Goal: Check status: Check status

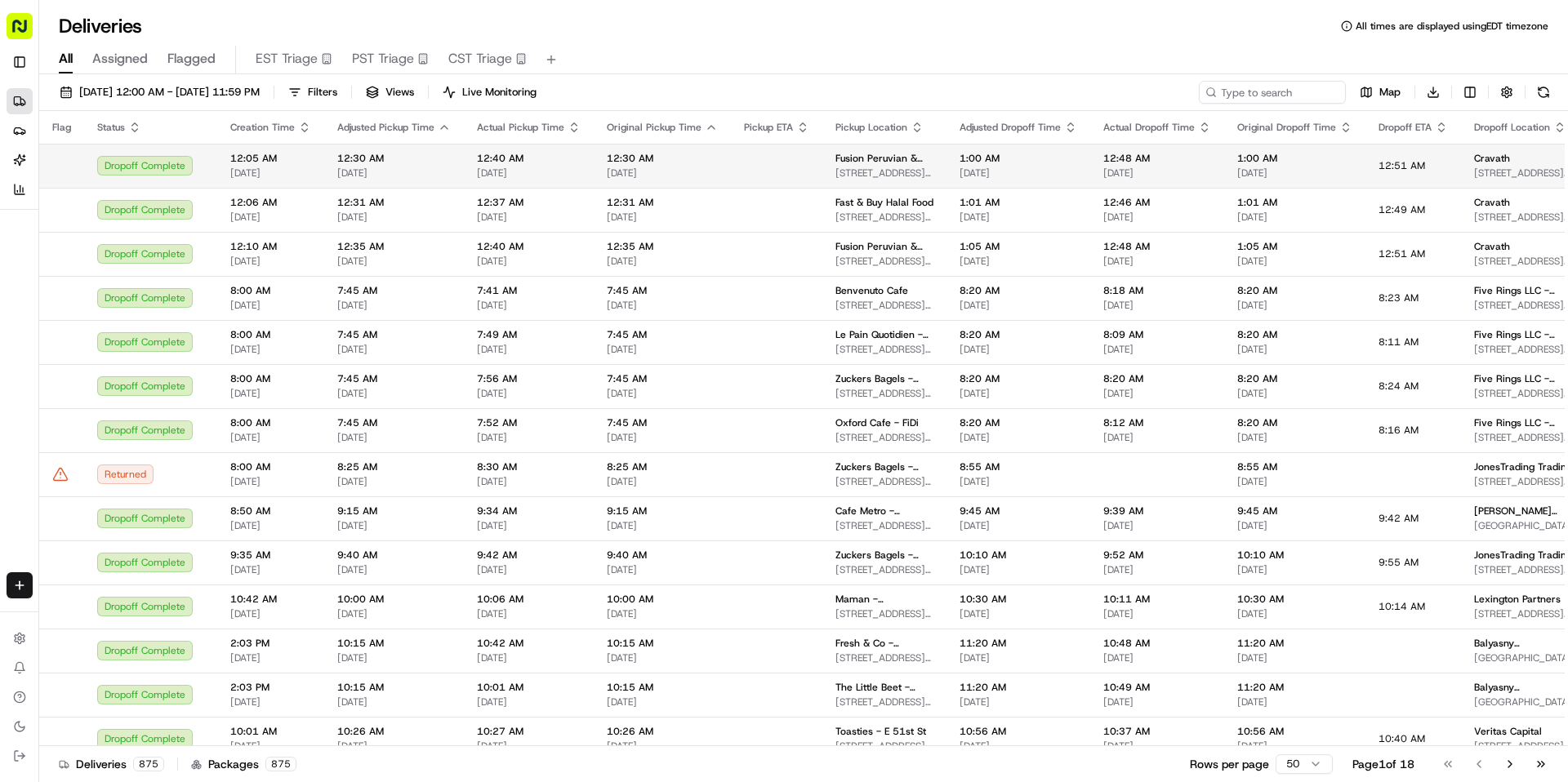
click at [347, 180] on td "12:30 AM [DATE]" at bounding box center [394, 165] width 140 height 44
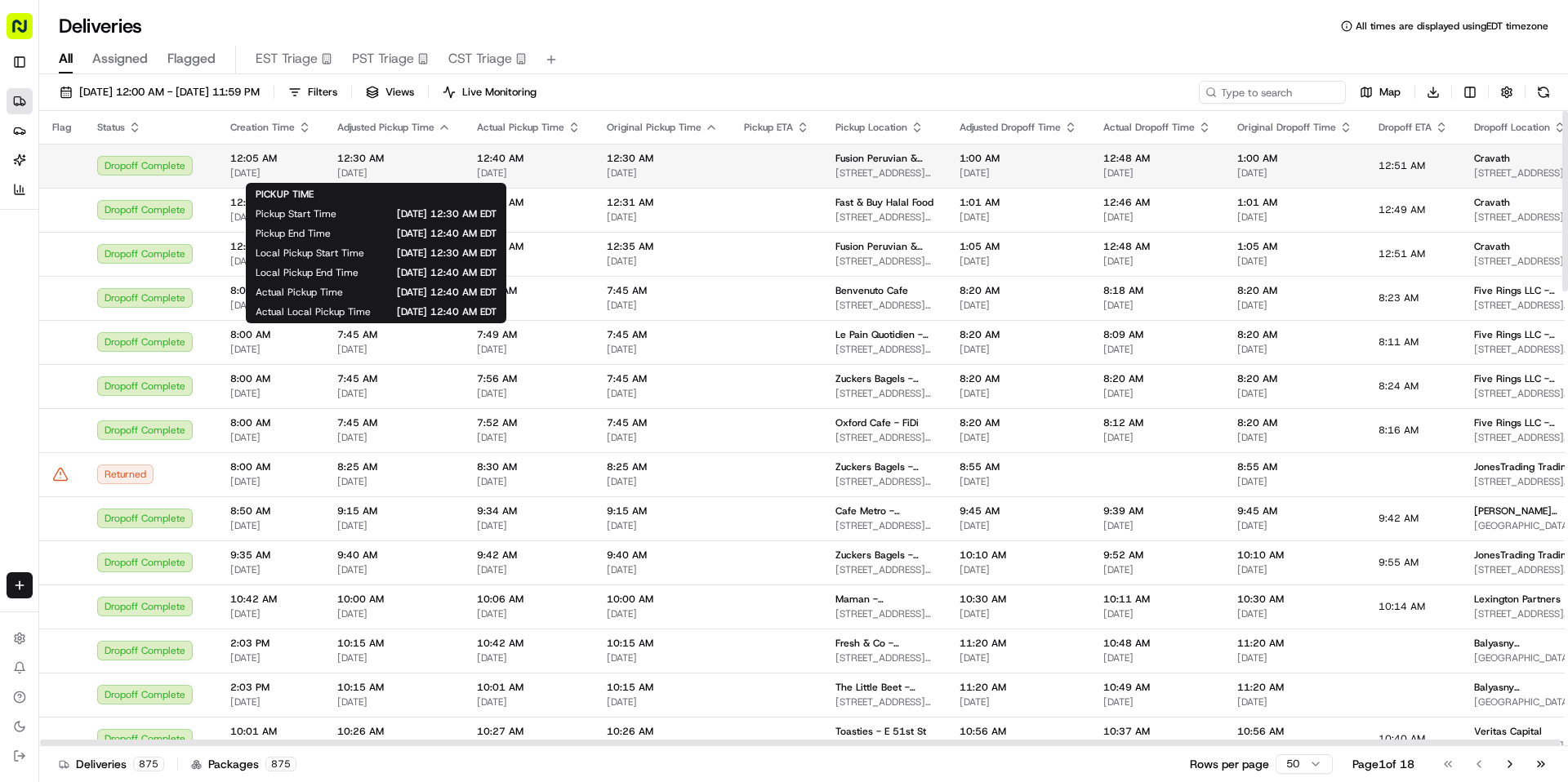
click at [340, 164] on span "12:30 AM" at bounding box center [394, 158] width 114 height 13
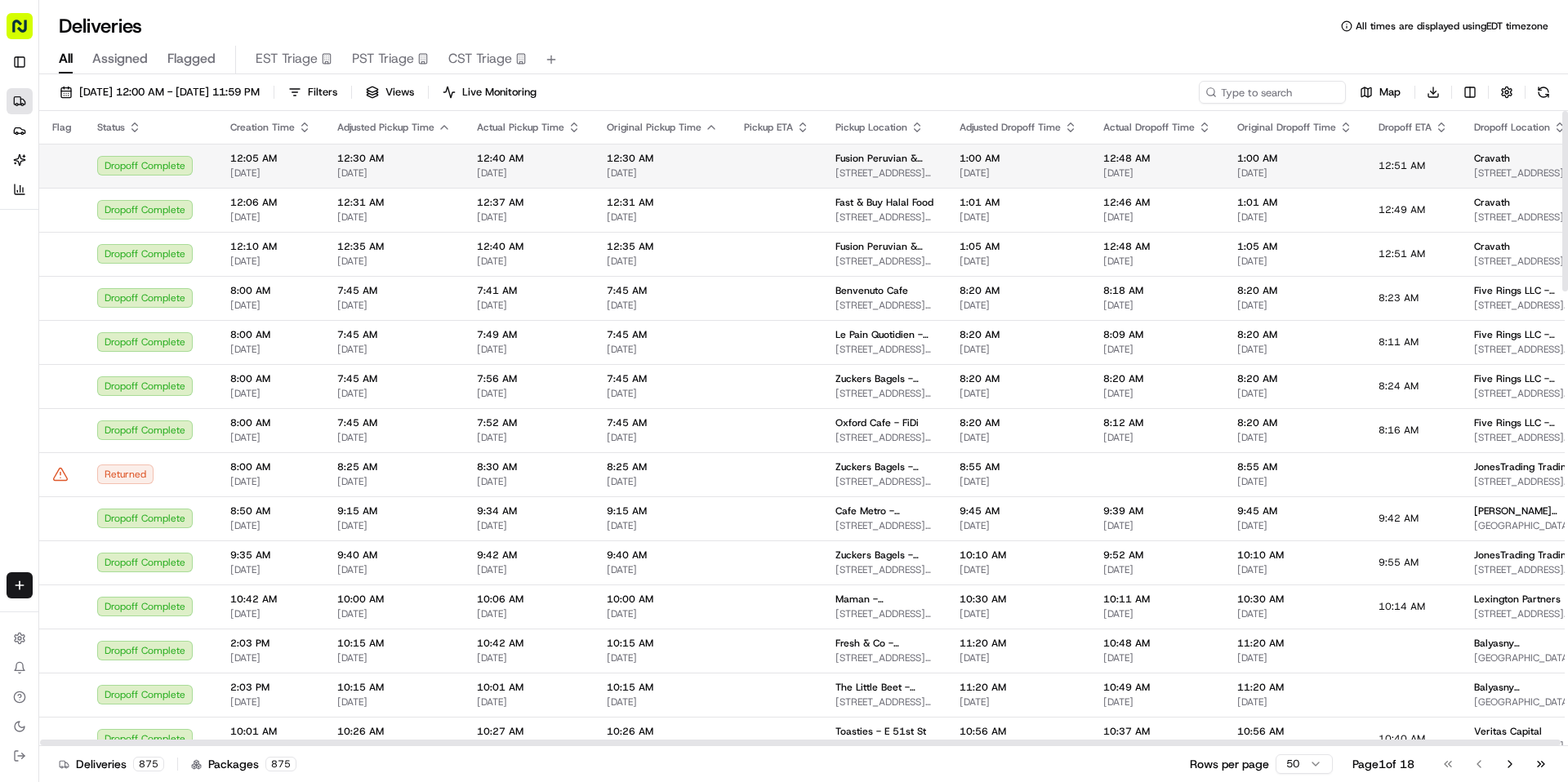
click at [330, 167] on td "12:30 AM [DATE]" at bounding box center [394, 165] width 140 height 44
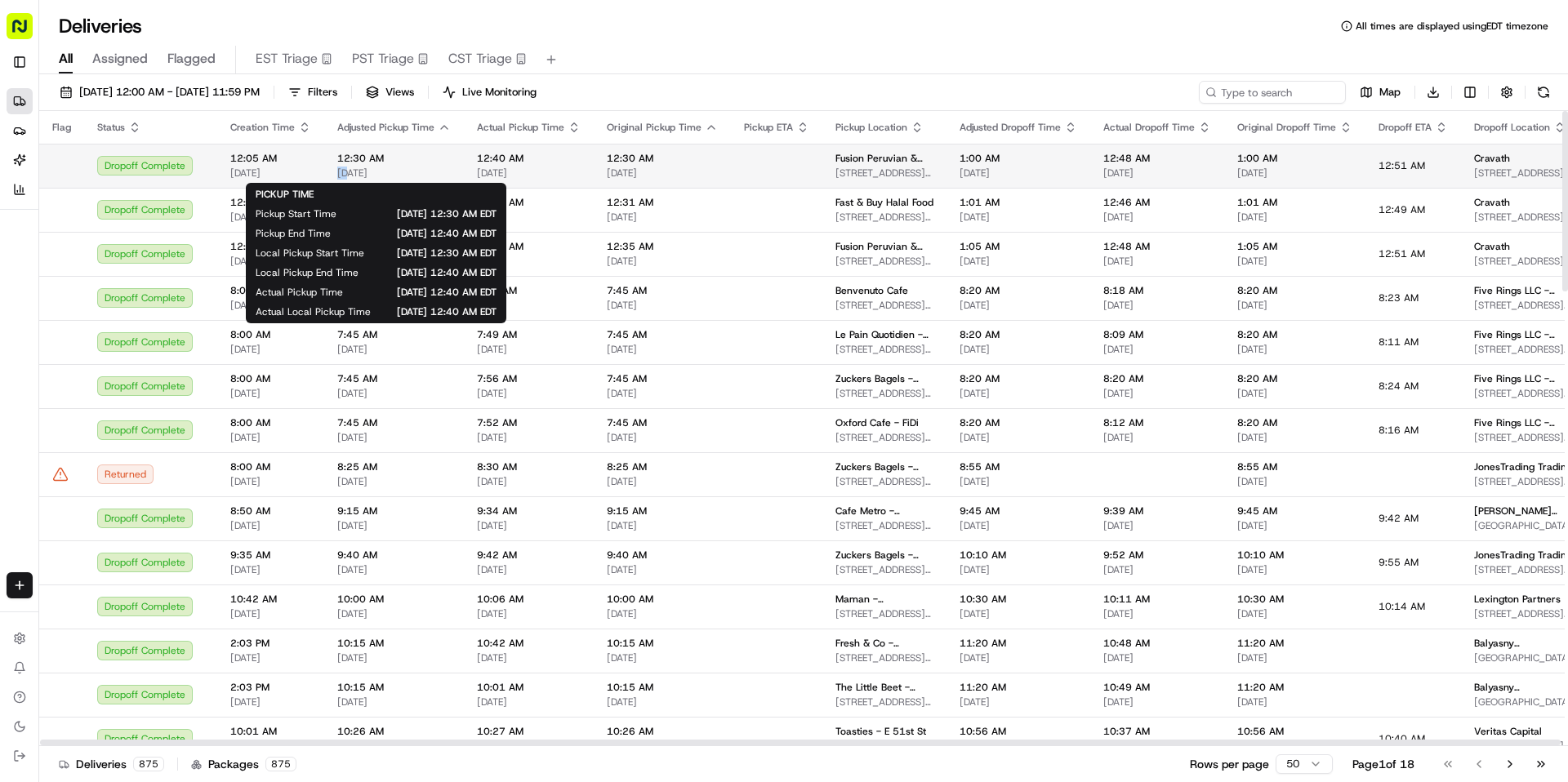
click at [432, 169] on span "[DATE]" at bounding box center [394, 173] width 114 height 13
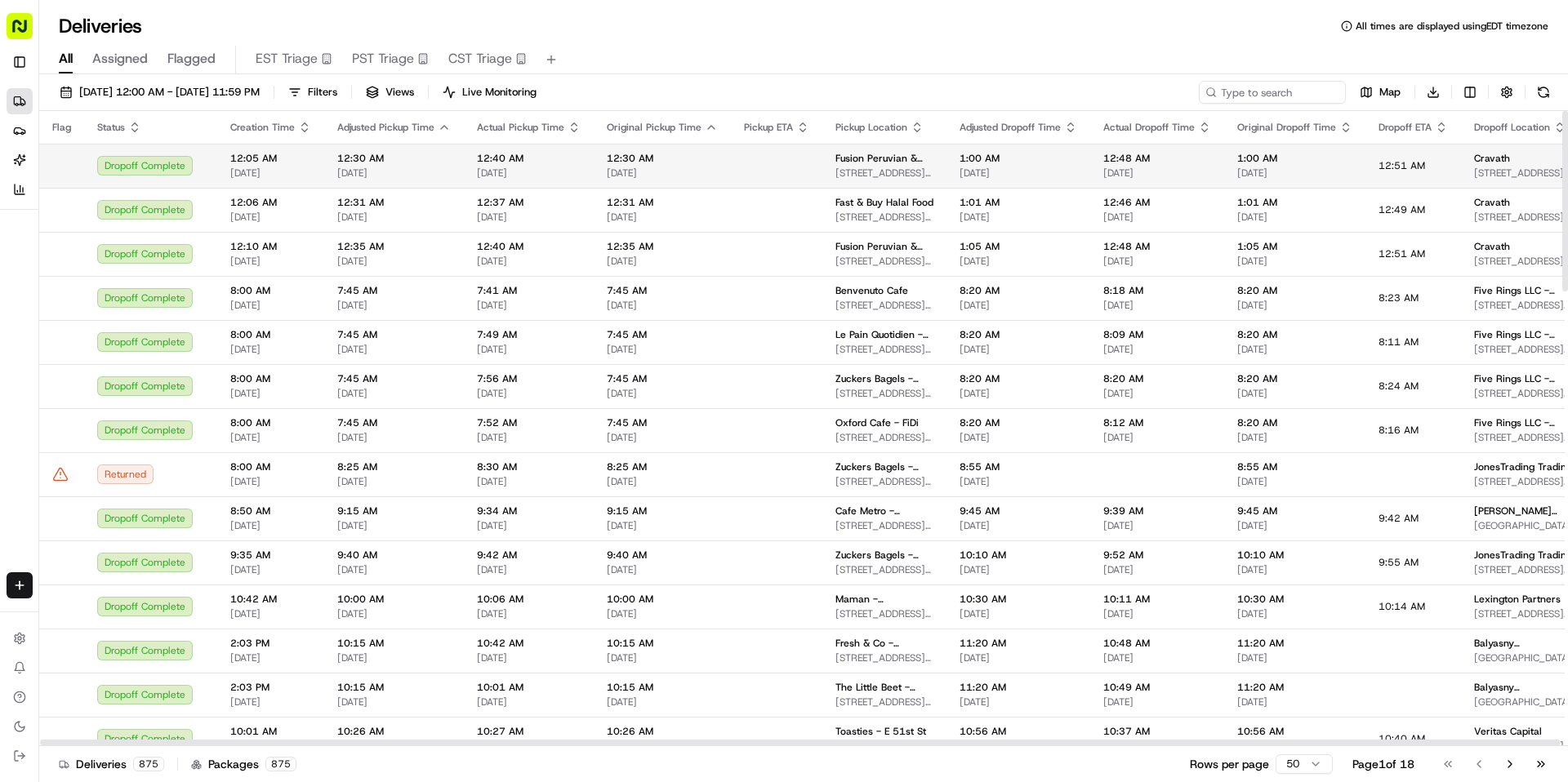
click at [432, 169] on span "[DATE]" at bounding box center [394, 173] width 114 height 13
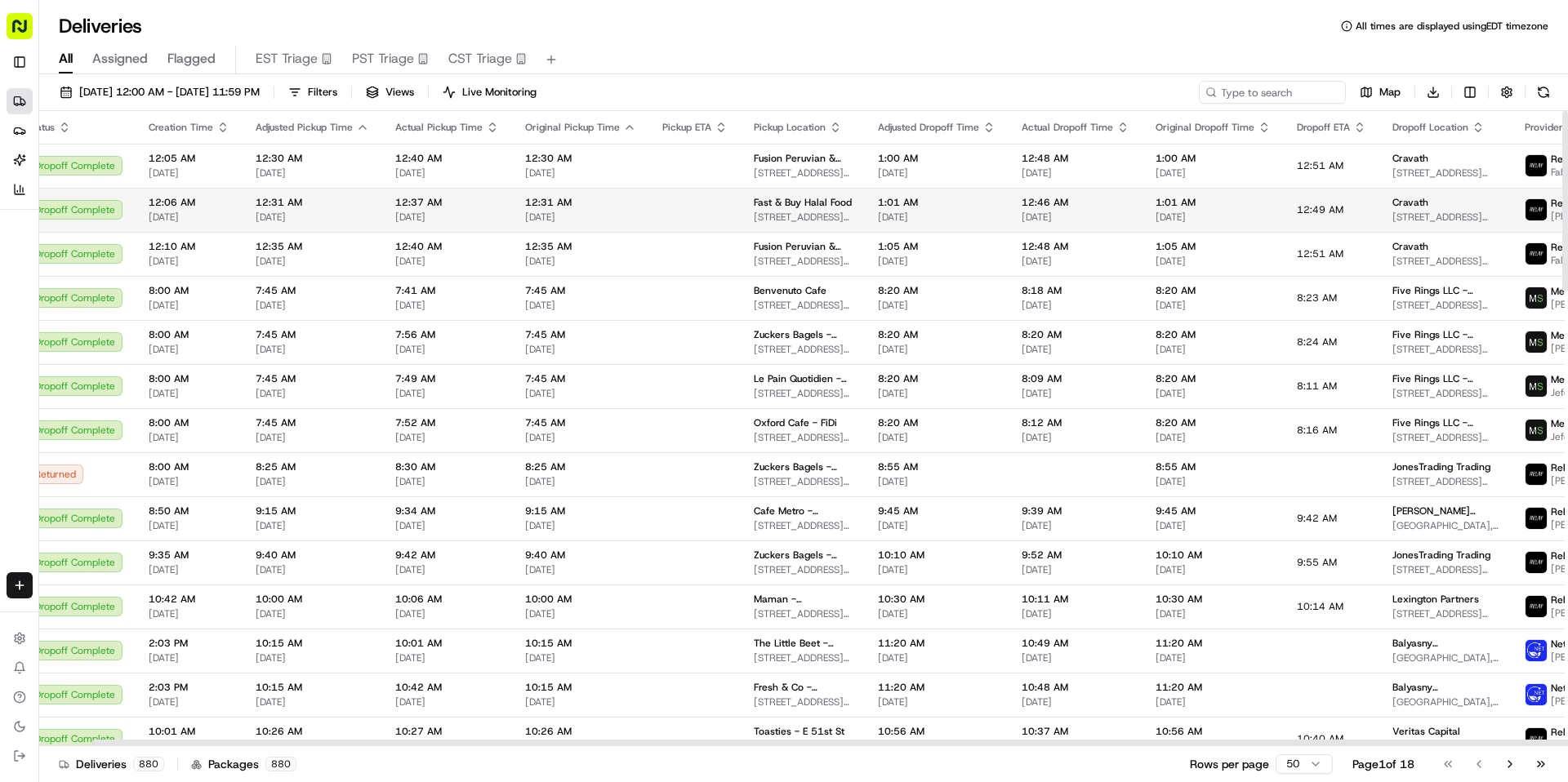
scroll to position [0, 73]
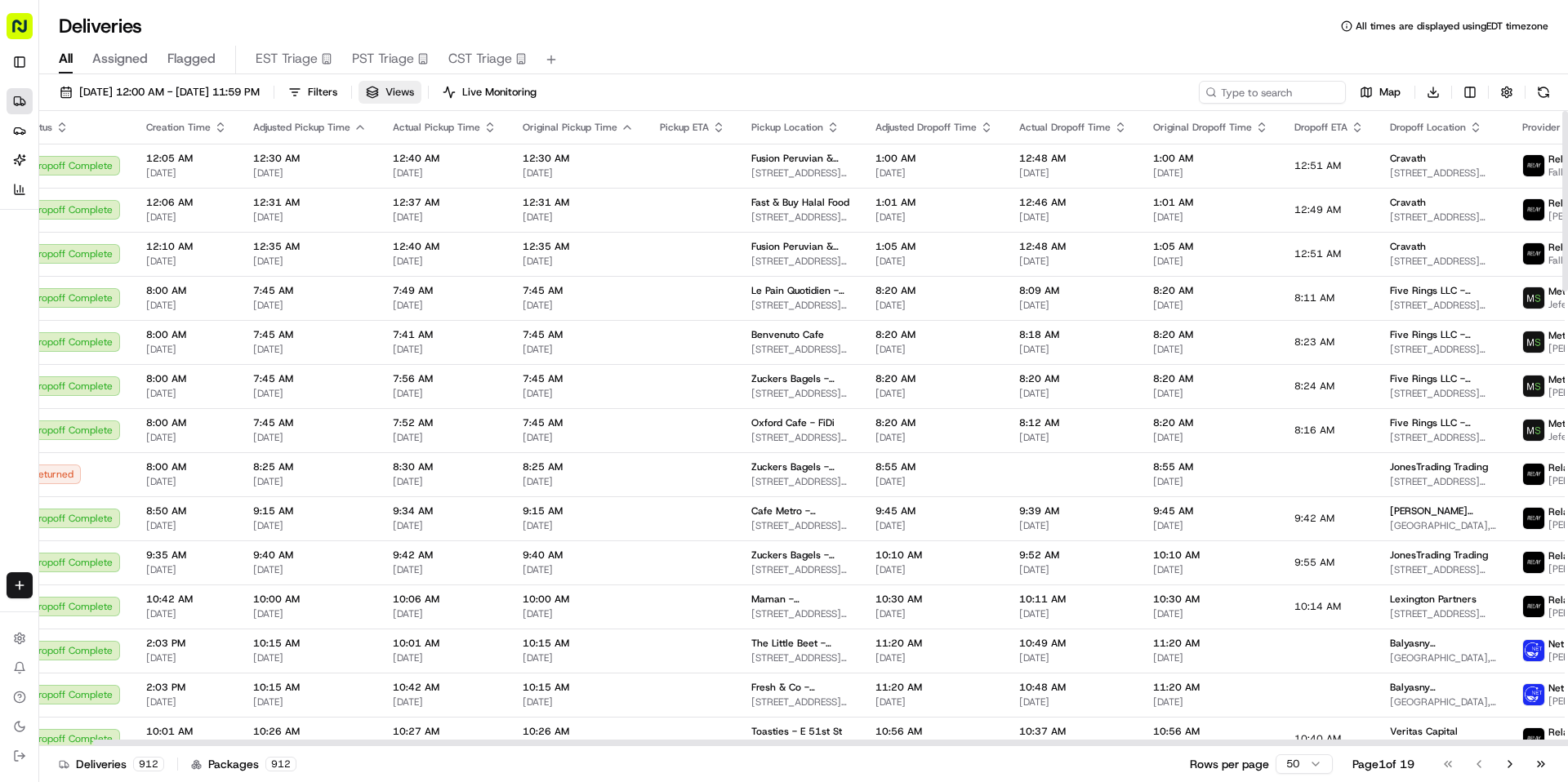
click at [414, 99] on span "Views" at bounding box center [400, 92] width 29 height 15
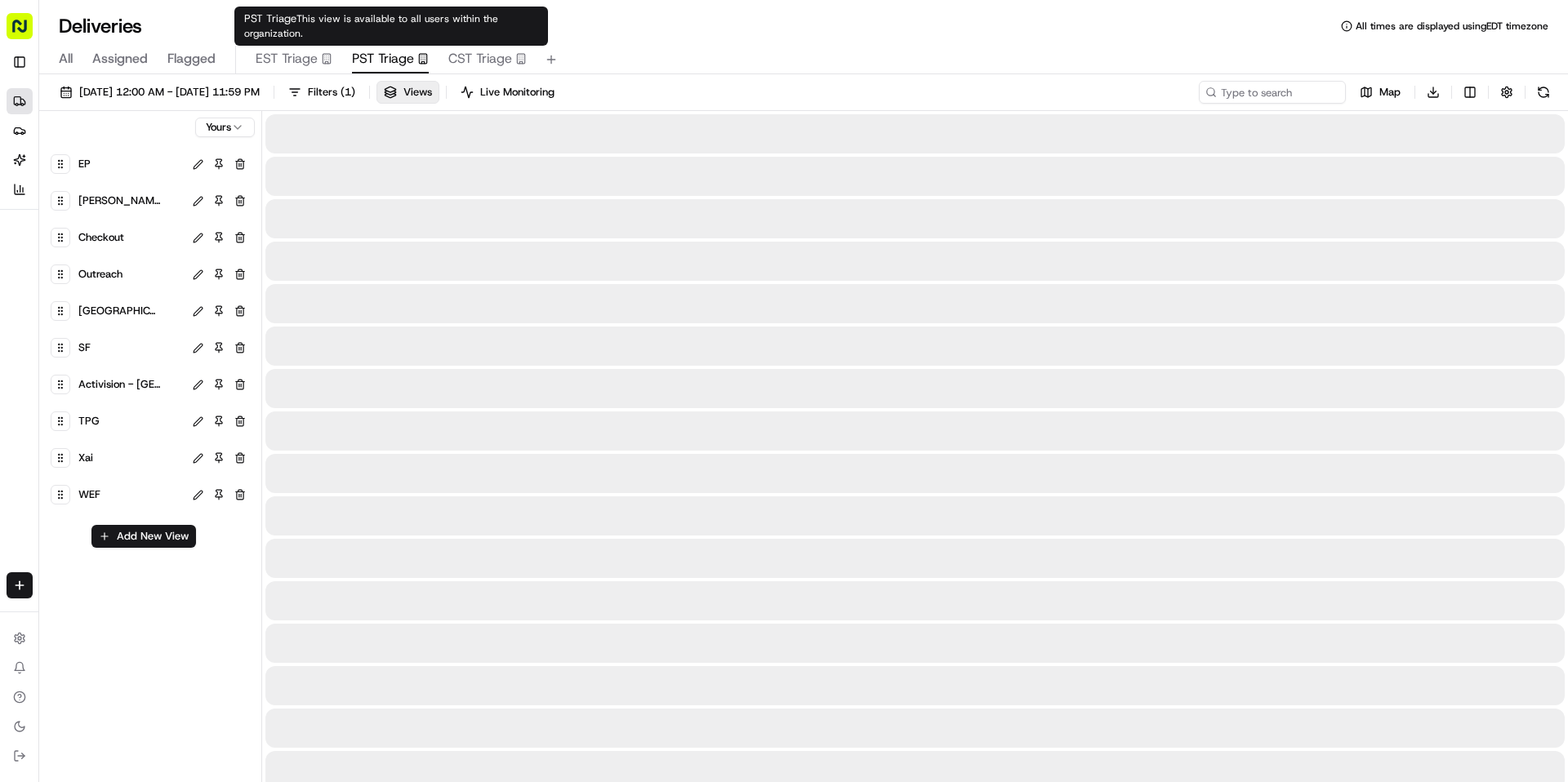
click at [355, 52] on span "PST Triage" at bounding box center [382, 58] width 62 height 20
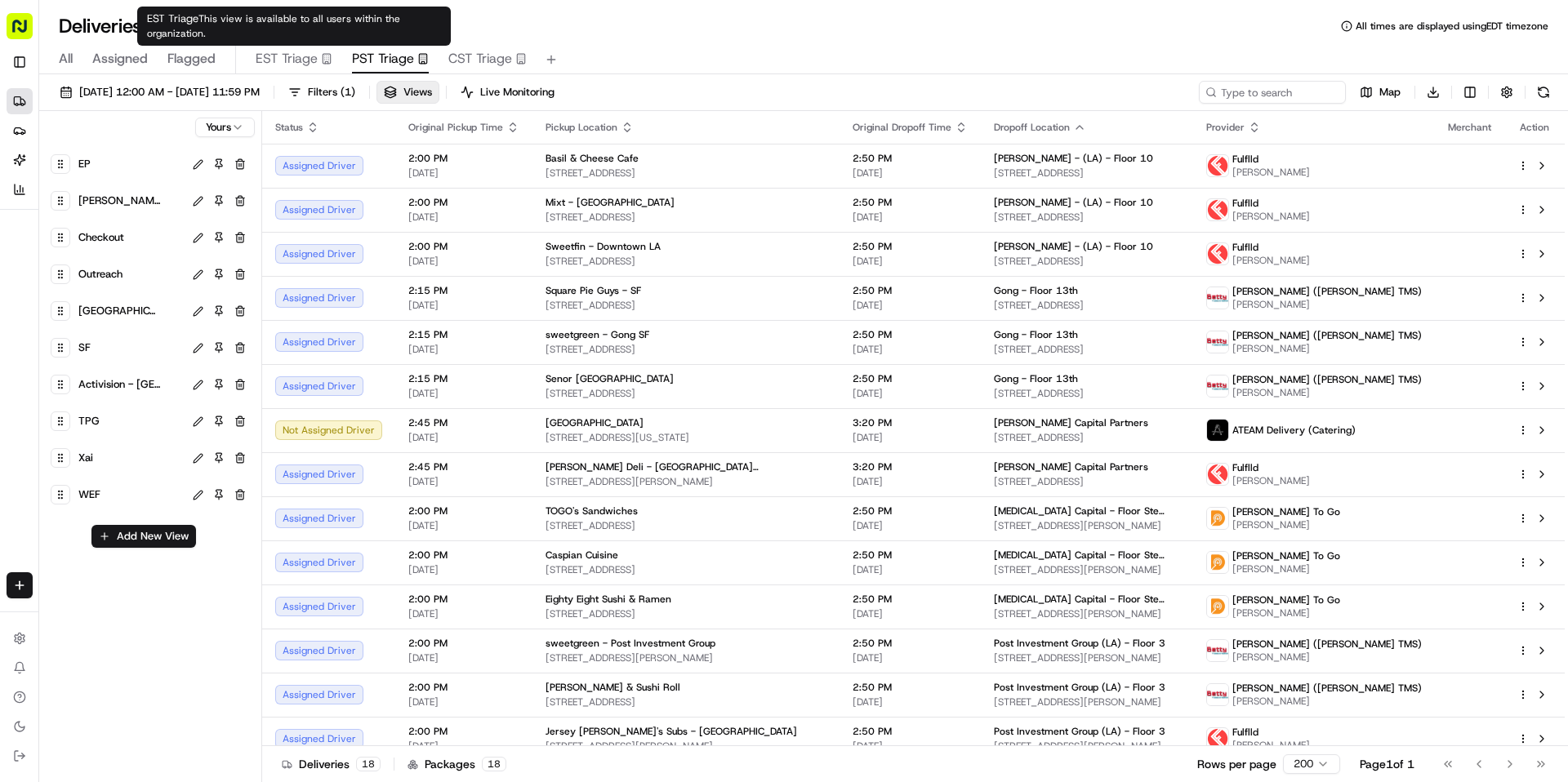
click at [266, 67] on span "EST Triage" at bounding box center [286, 58] width 62 height 20
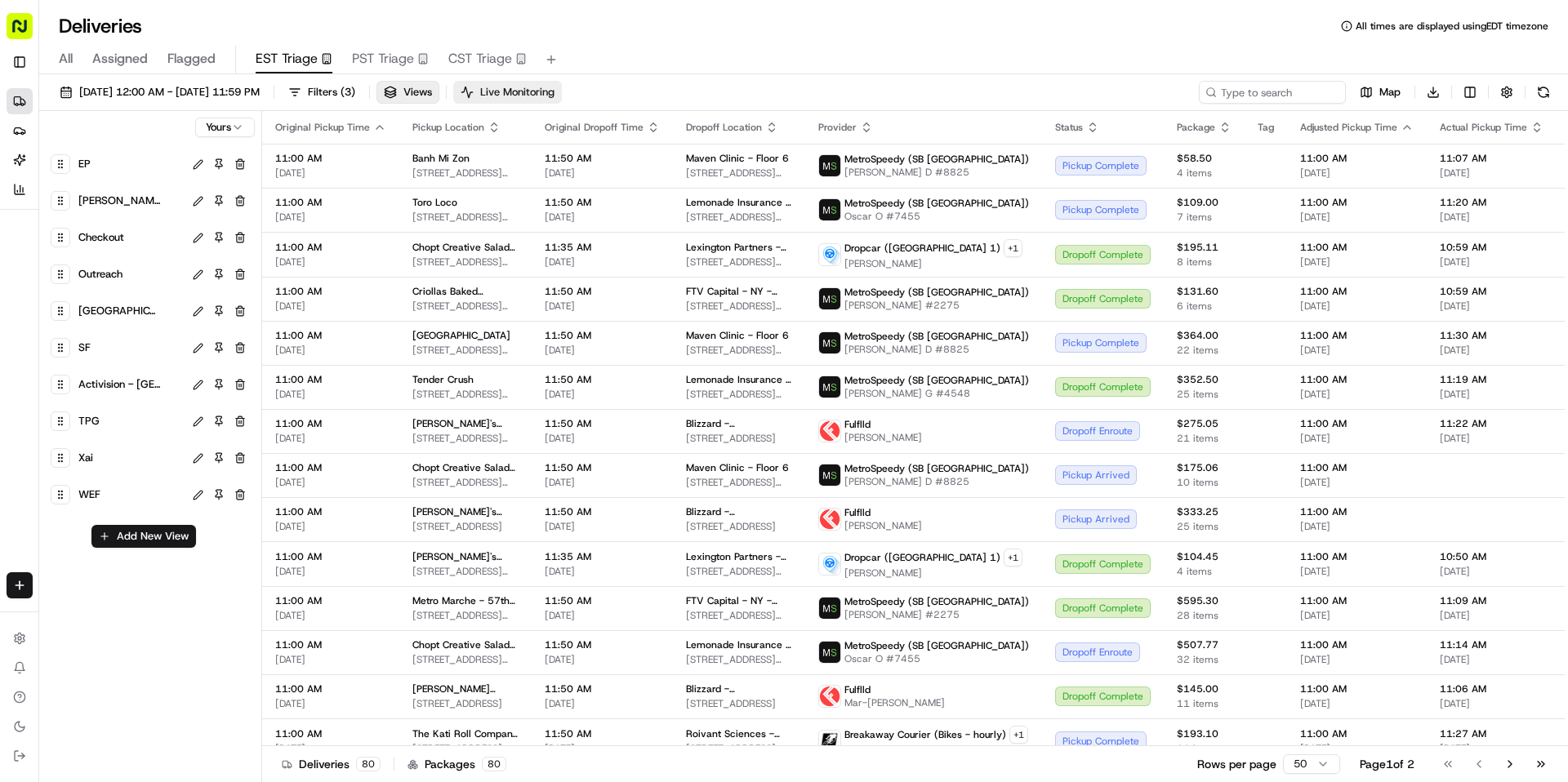
click at [543, 82] on button "Live Monitoring" at bounding box center [508, 92] width 109 height 23
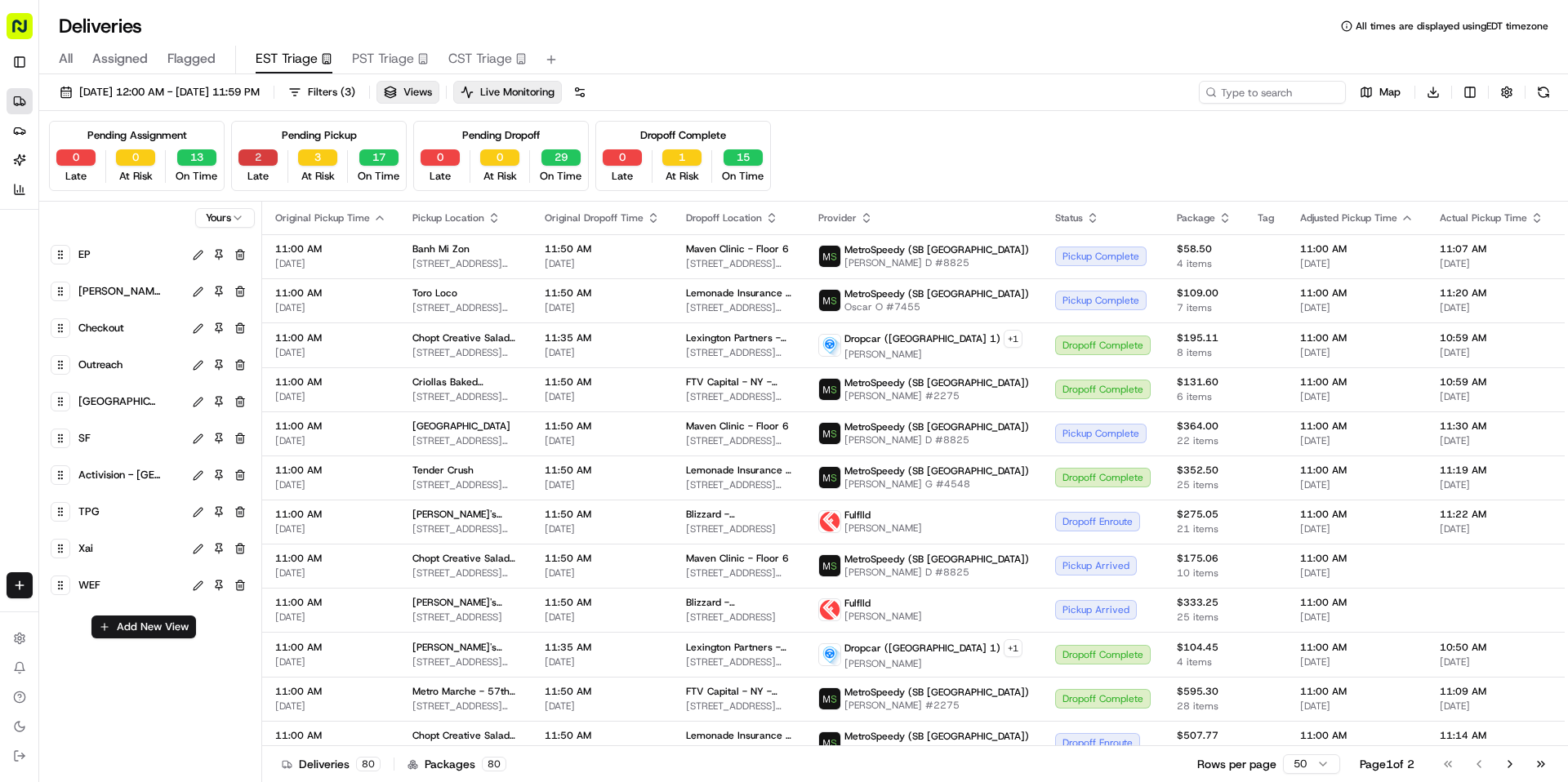
click at [264, 150] on button "2" at bounding box center [257, 157] width 39 height 17
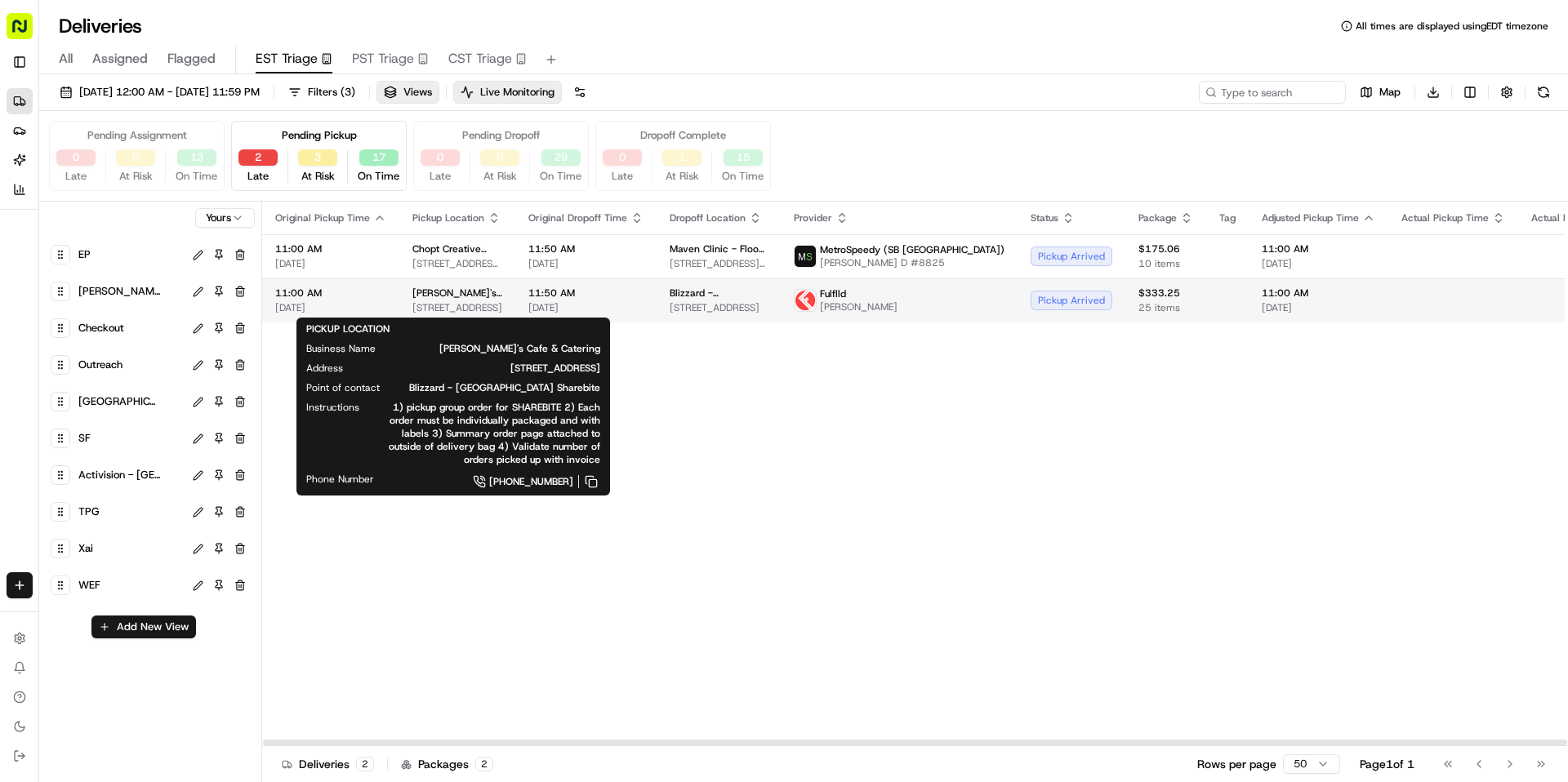
click at [487, 290] on span "[PERSON_NAME]'s Cafe & Catering" at bounding box center [457, 293] width 90 height 13
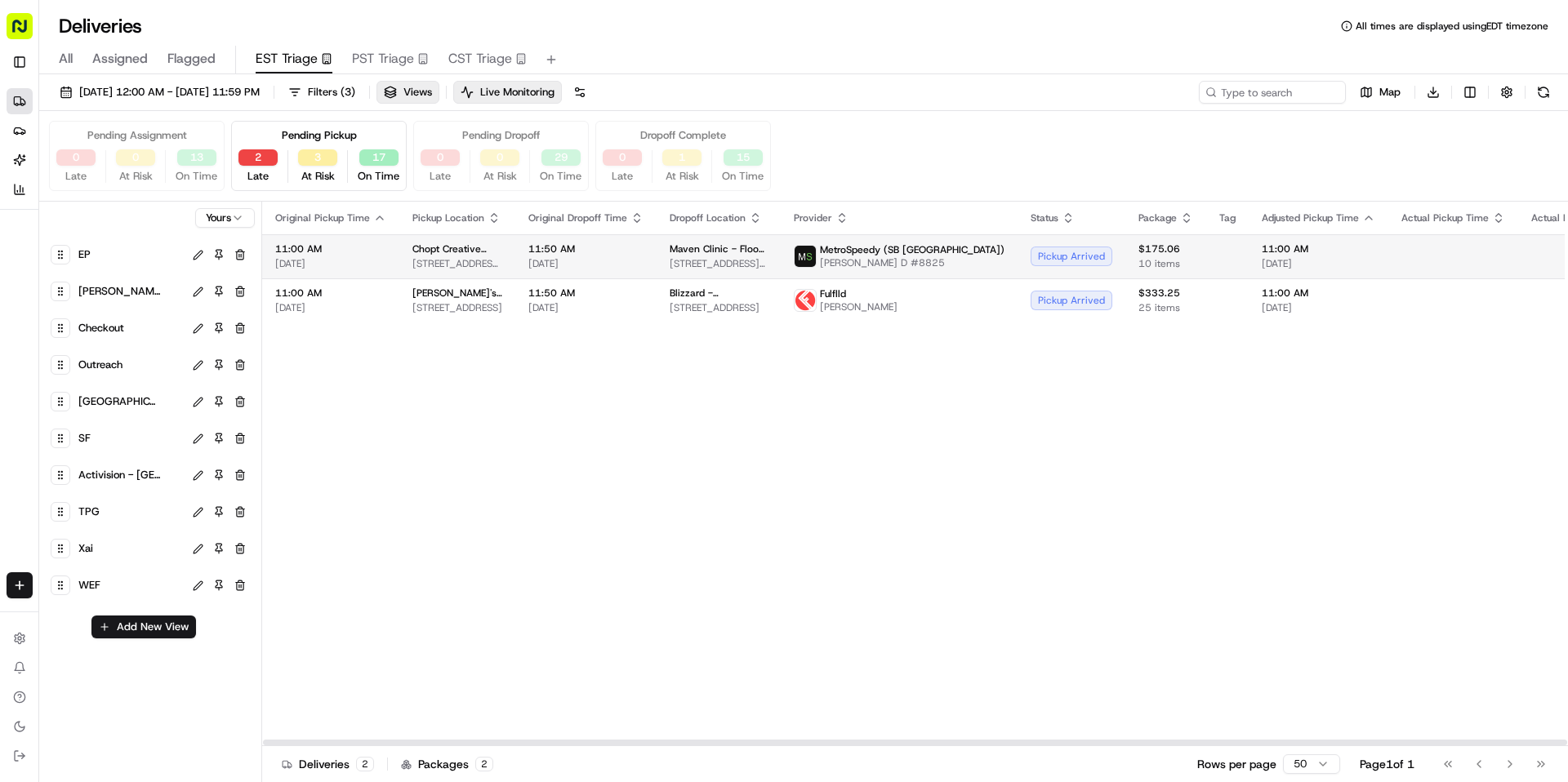
click at [488, 264] on span "[STREET_ADDRESS][US_STATE]" at bounding box center [457, 263] width 90 height 13
click at [515, 254] on td "11:50 AM [DATE]" at bounding box center [586, 256] width 142 height 44
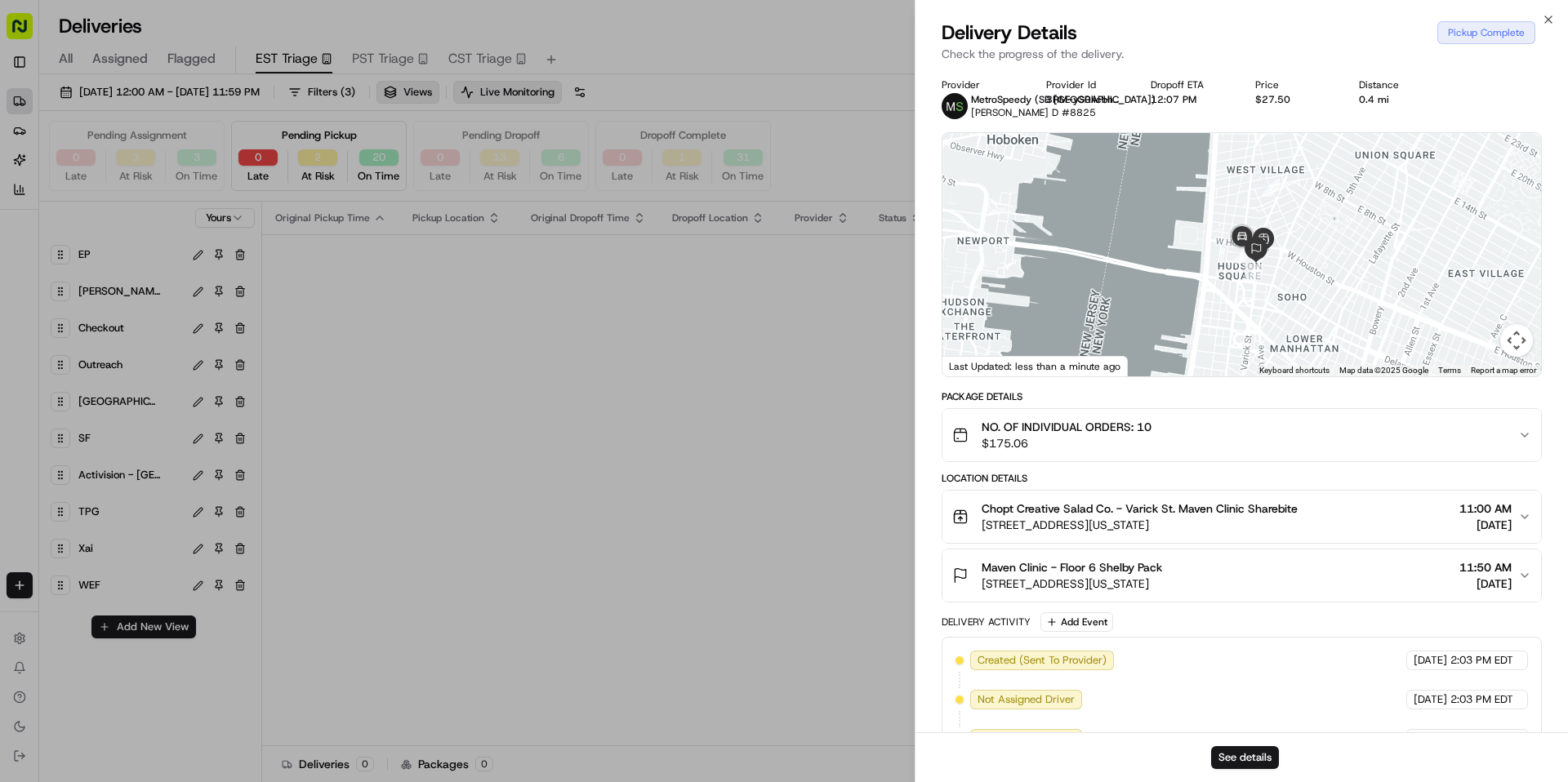
click at [509, 473] on div "Original Pickup Time Pickup Location Original Dropoff Time Dropoff Location Pro…" at bounding box center [1112, 474] width 1699 height 545
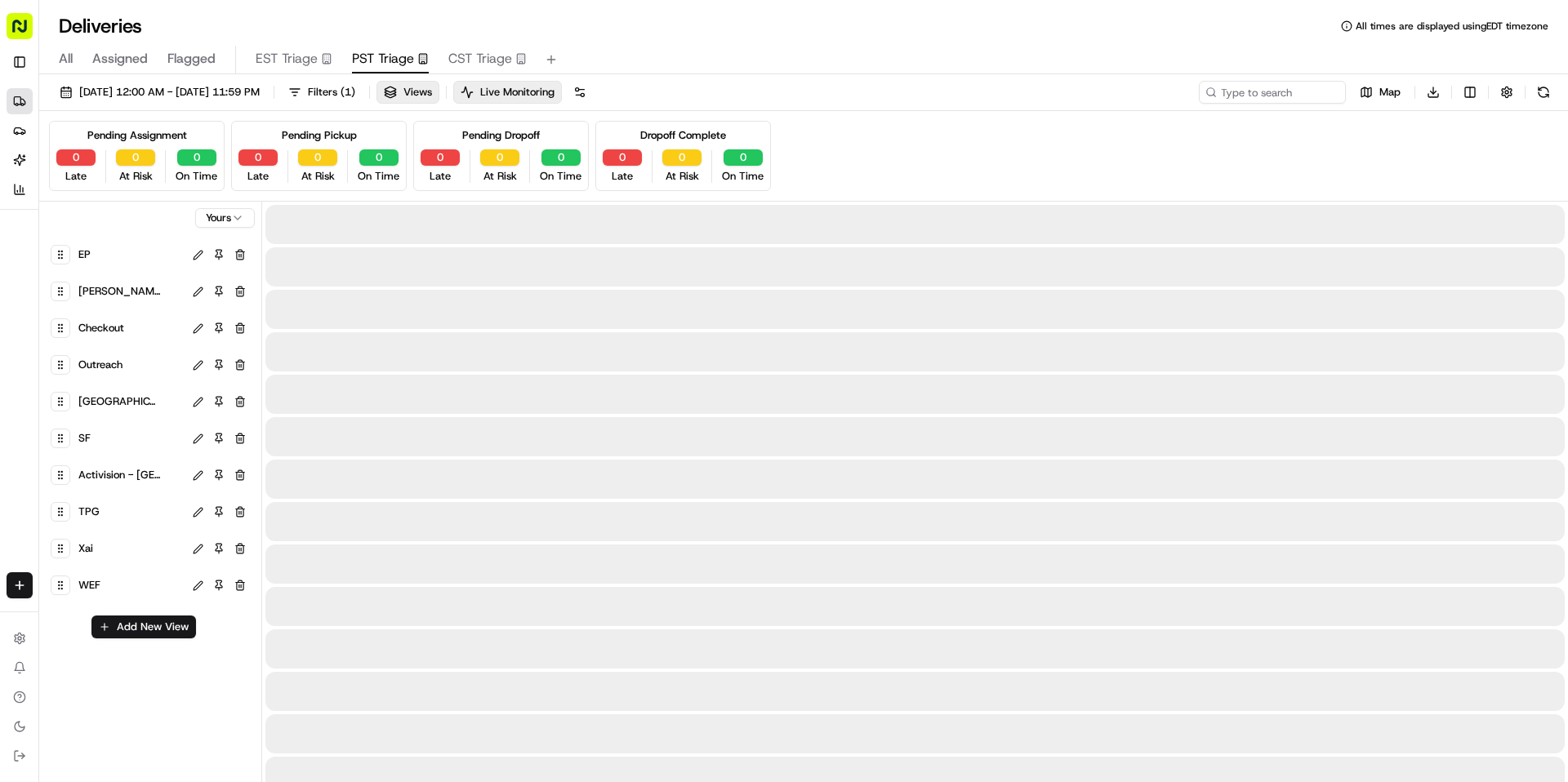
click at [389, 70] on button "PST Triage" at bounding box center [390, 60] width 76 height 28
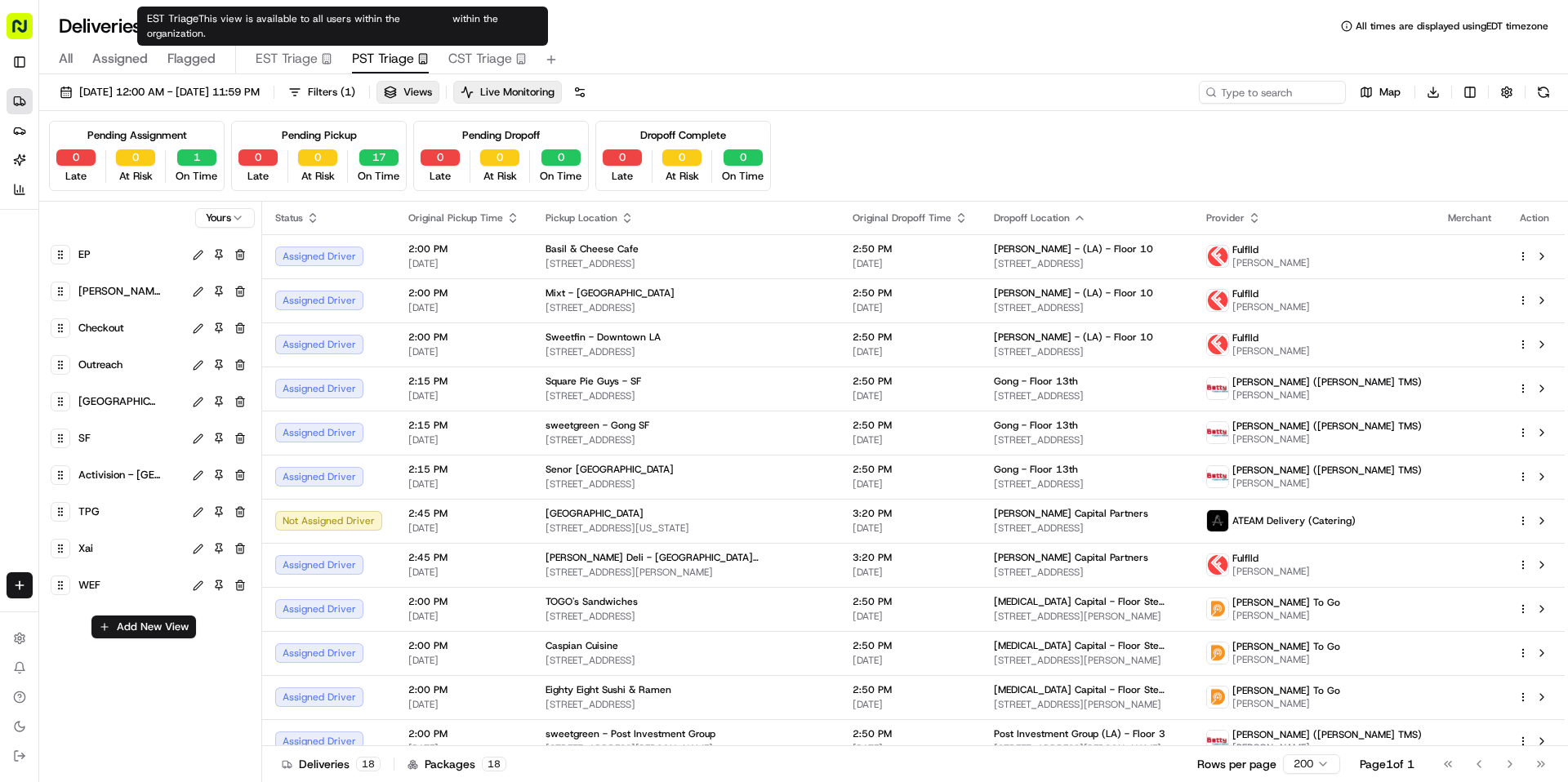
click at [305, 52] on span "EST Triage" at bounding box center [286, 58] width 62 height 20
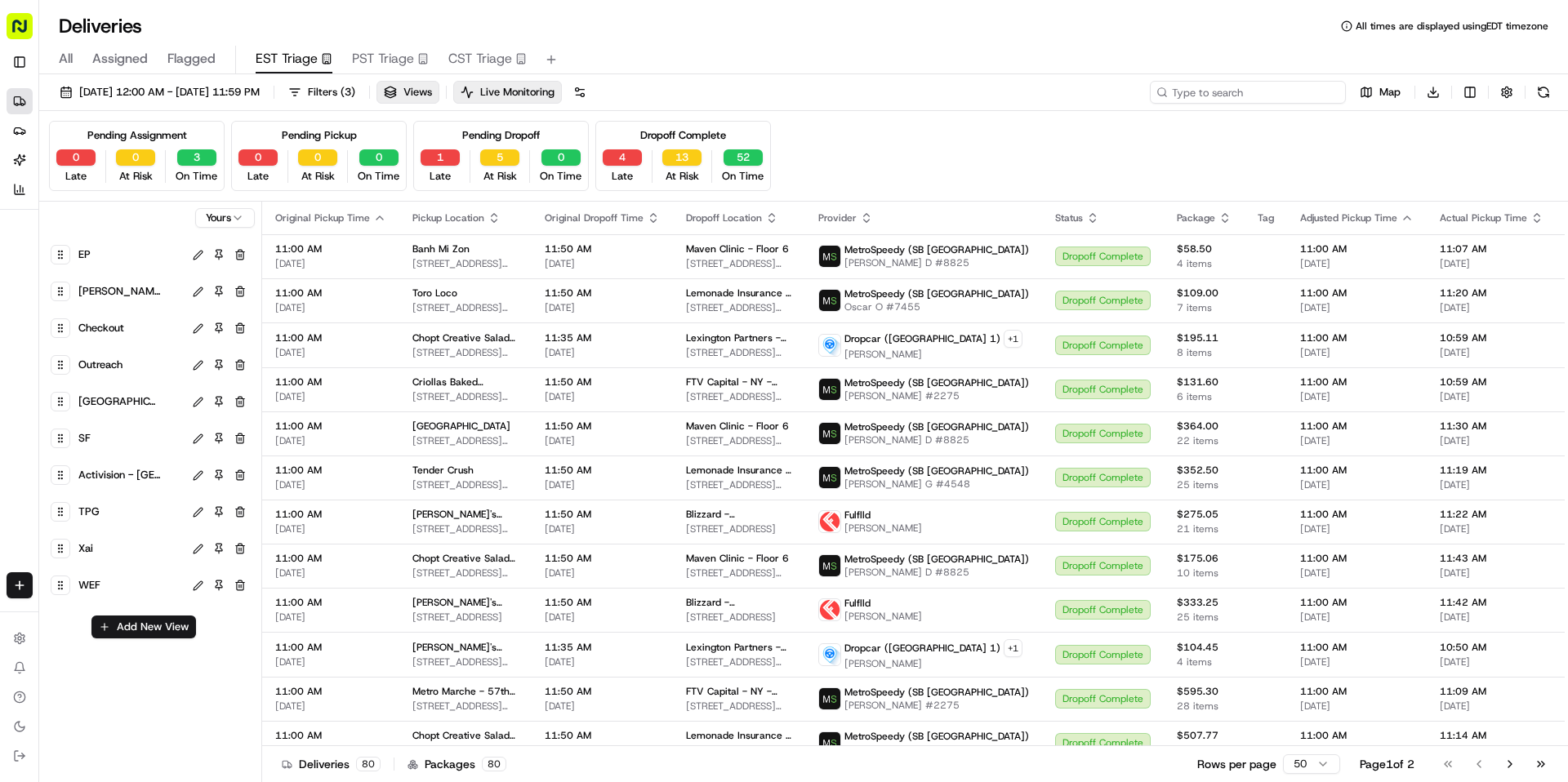
click at [1256, 86] on input at bounding box center [1248, 92] width 196 height 23
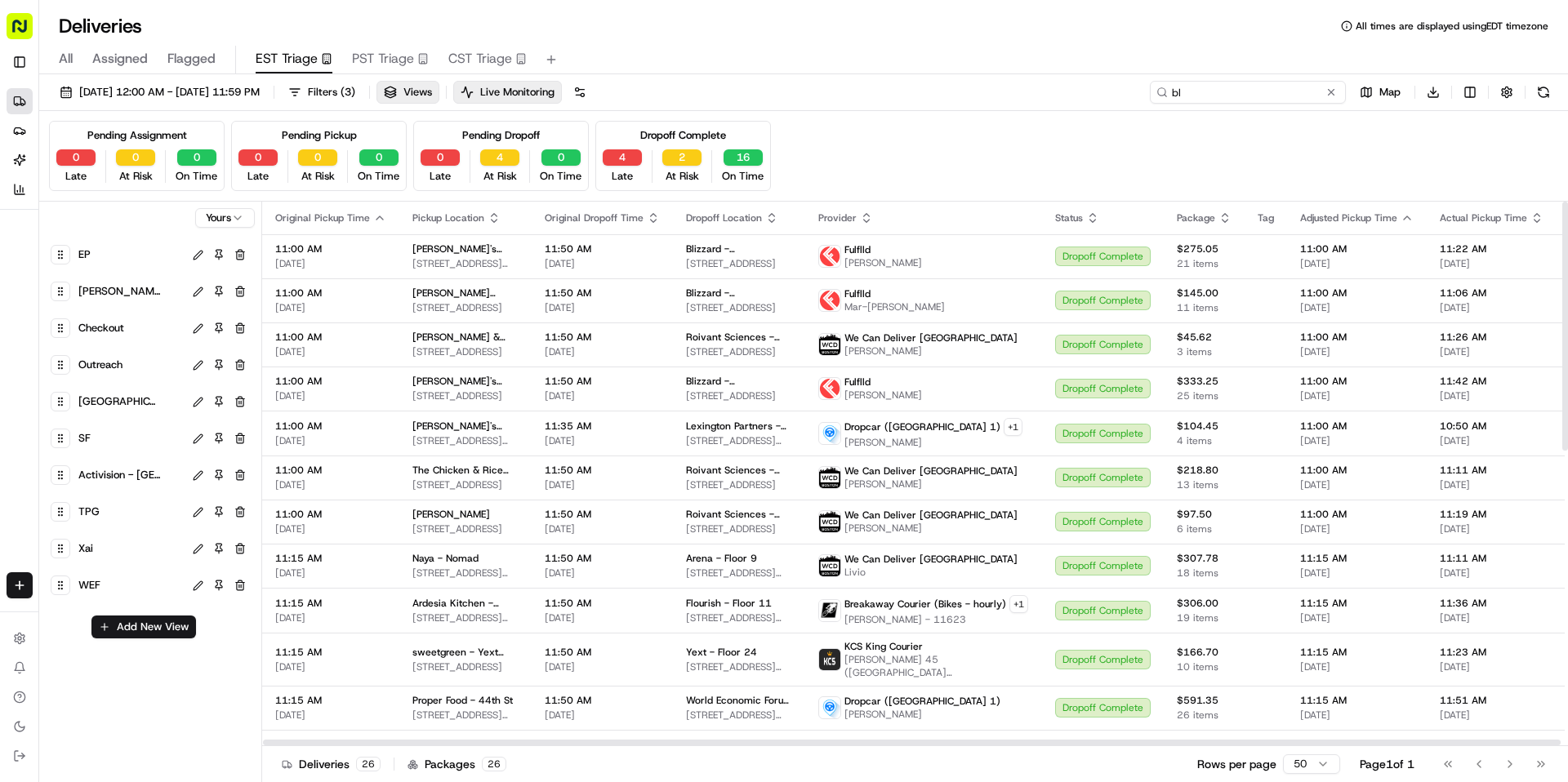
type input "bl"
click at [64, 61] on span "All" at bounding box center [66, 58] width 14 height 20
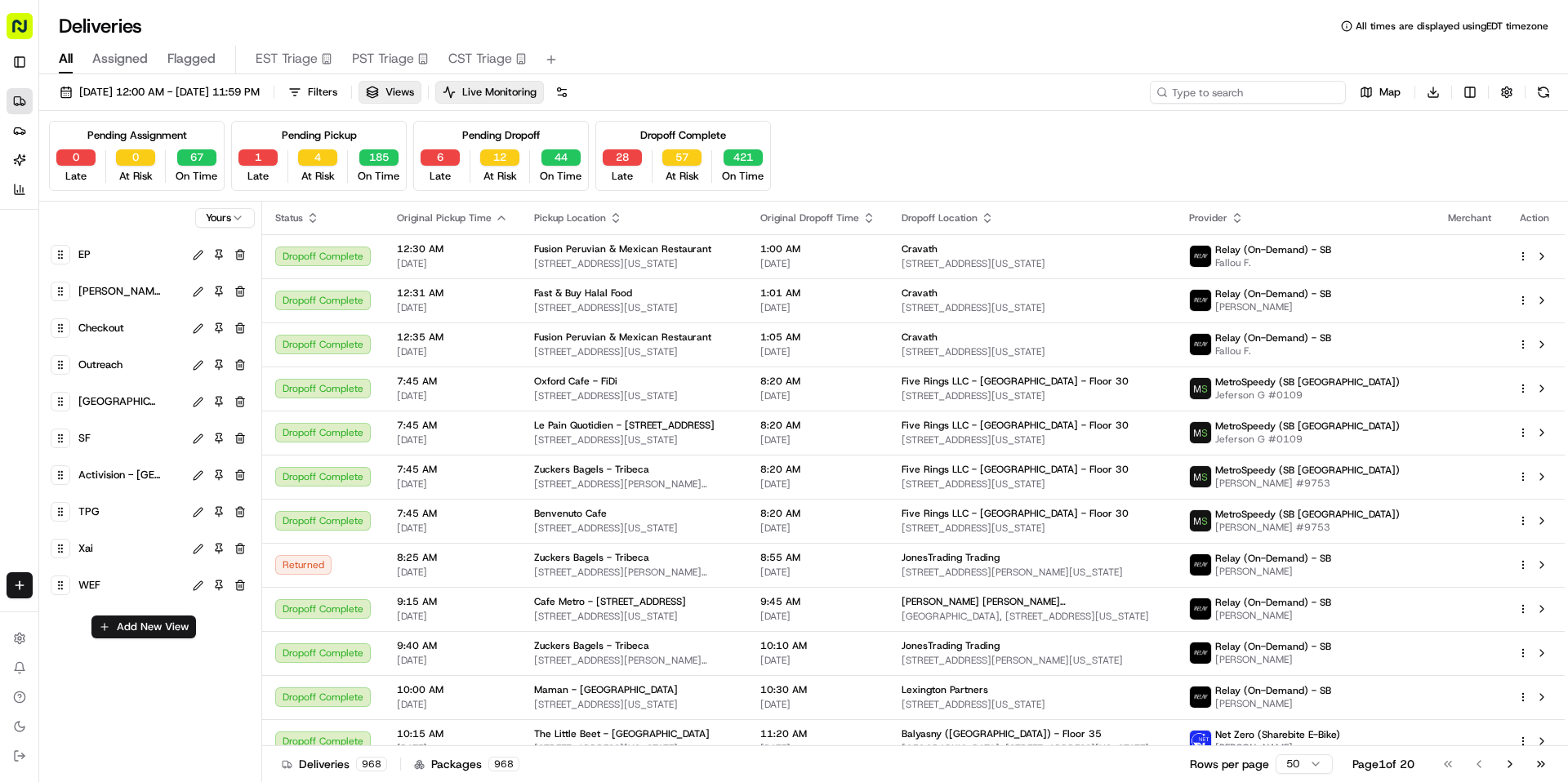
click at [1259, 92] on input at bounding box center [1248, 92] width 196 height 23
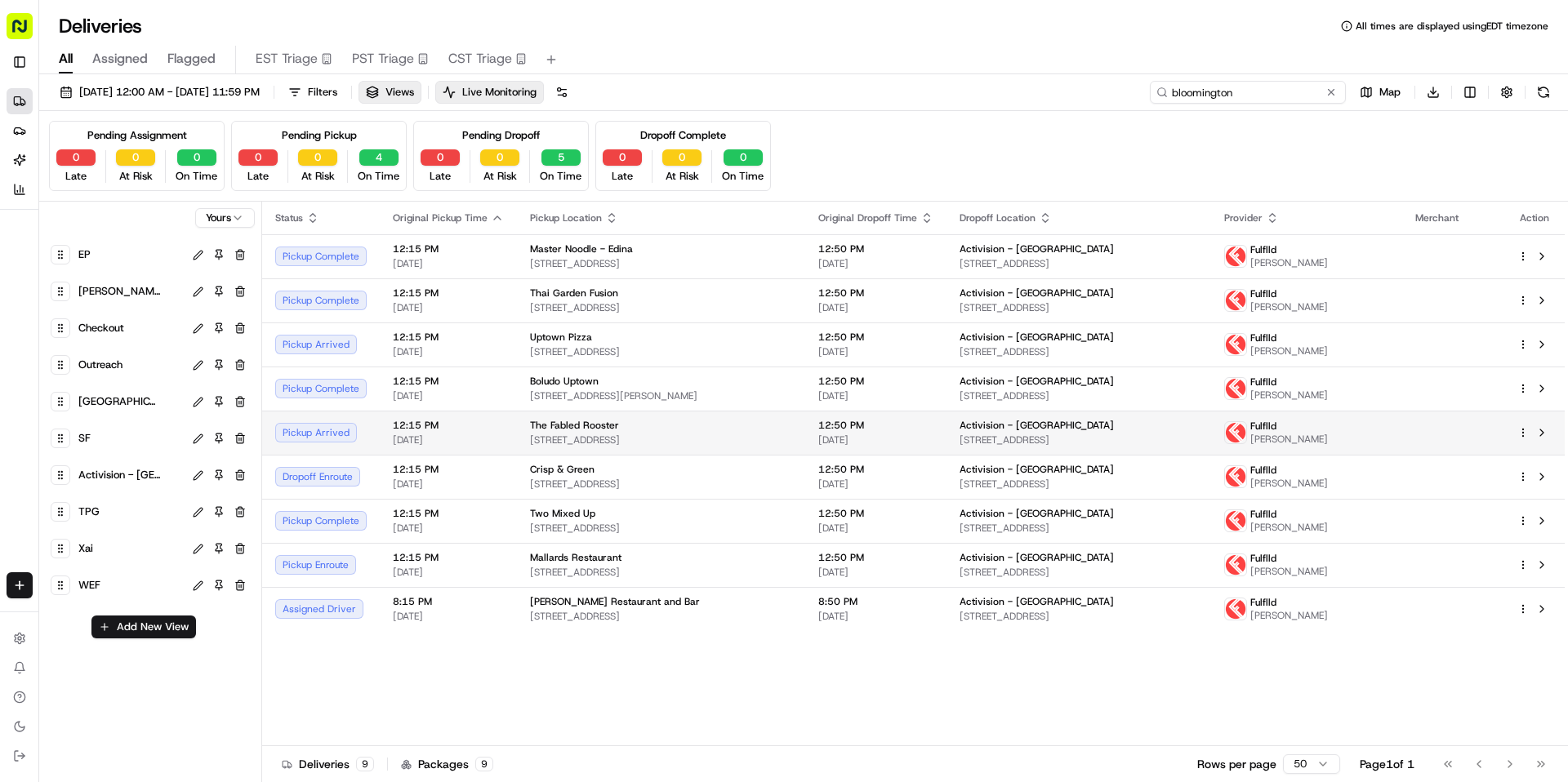
type input "bloomington"
click at [614, 431] on div "The Fabled Rooster" at bounding box center [661, 425] width 262 height 13
